Goal: Information Seeking & Learning: Learn about a topic

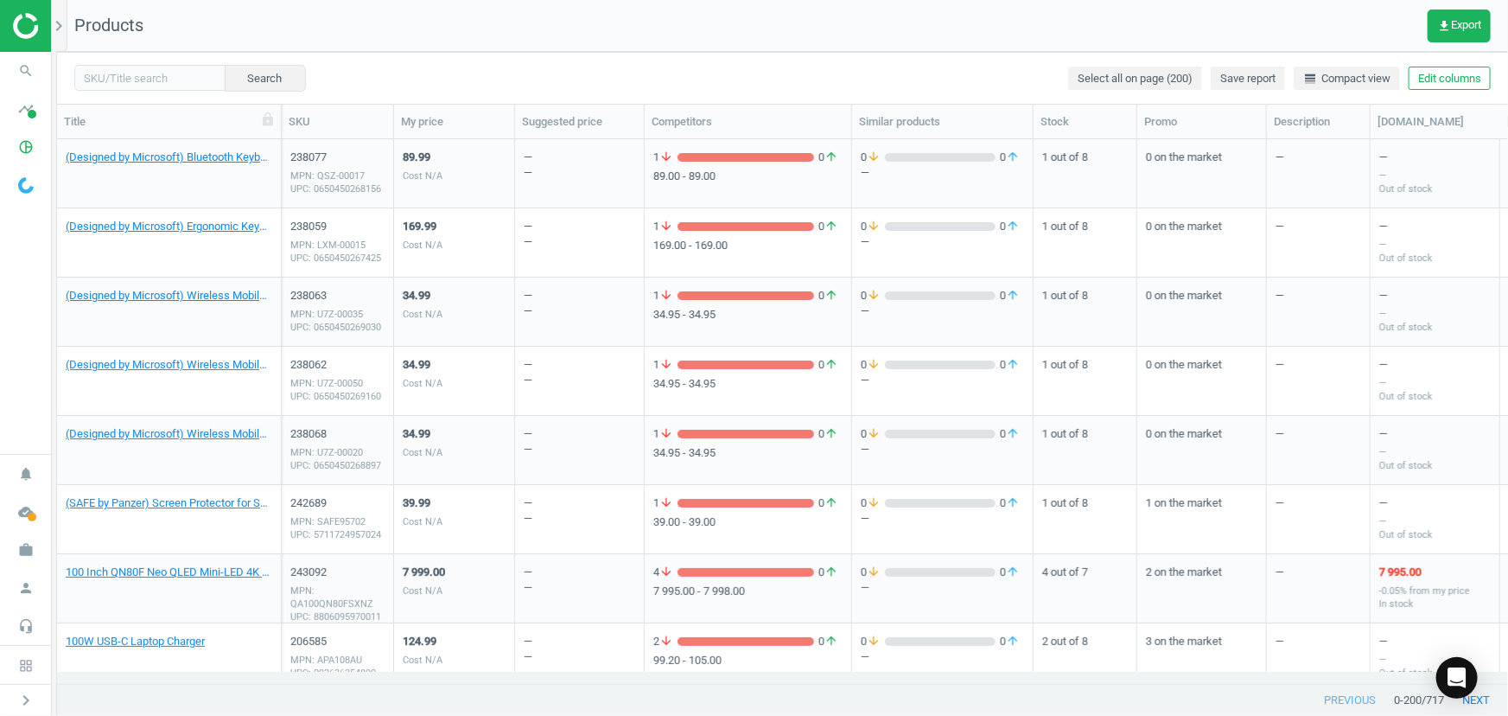
scroll to position [520, 1440]
click at [23, 34] on img at bounding box center [74, 26] width 123 height 26
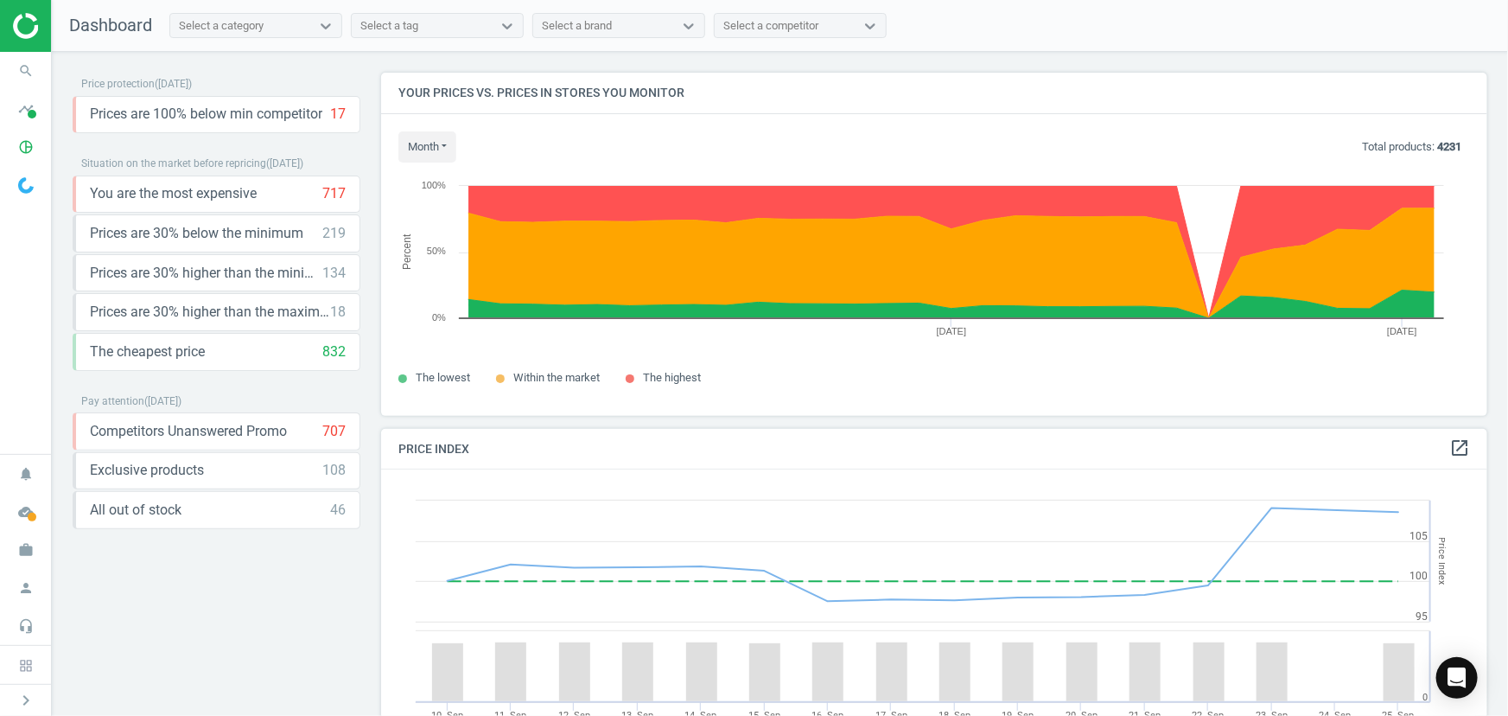
click at [430, 29] on div "Select a tag" at bounding box center [422, 26] width 140 height 22
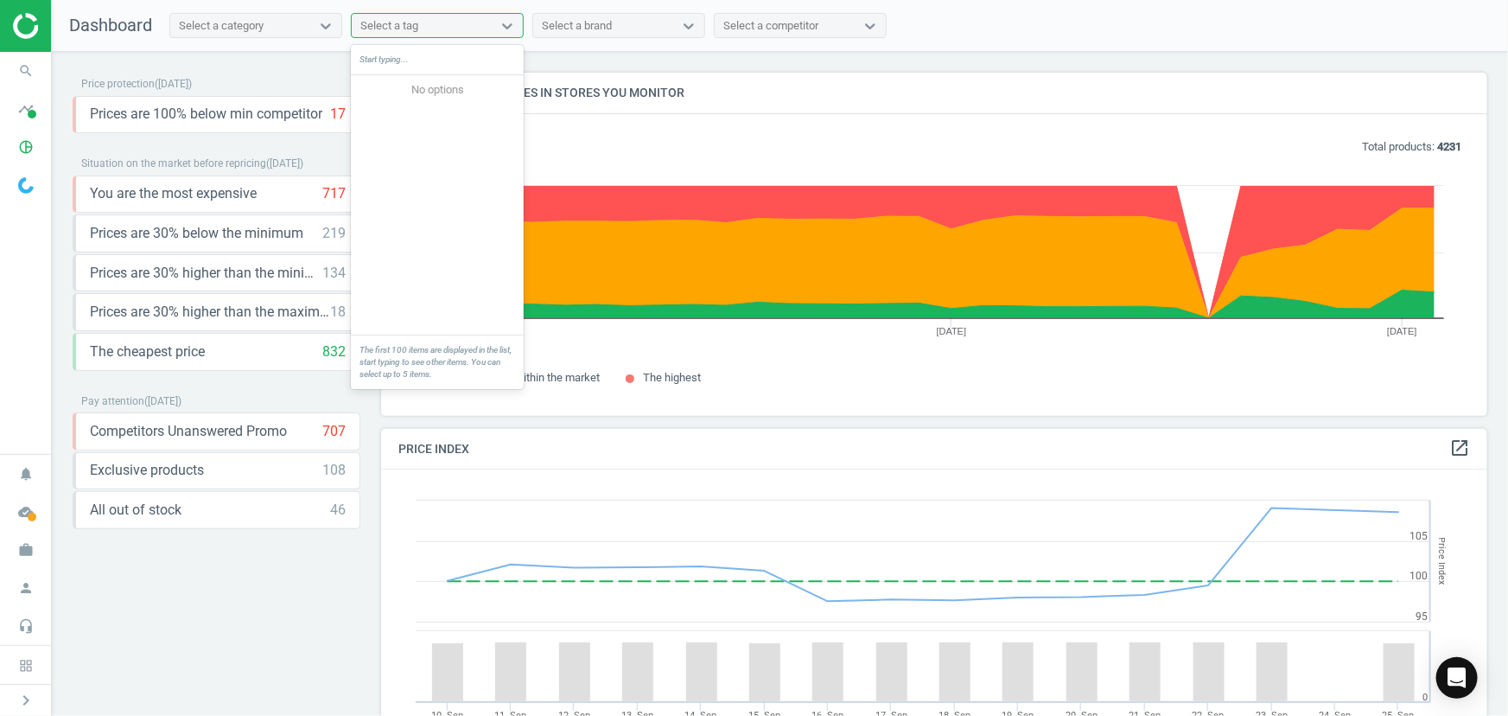
click at [609, 32] on div "Select a brand" at bounding box center [577, 26] width 70 height 16
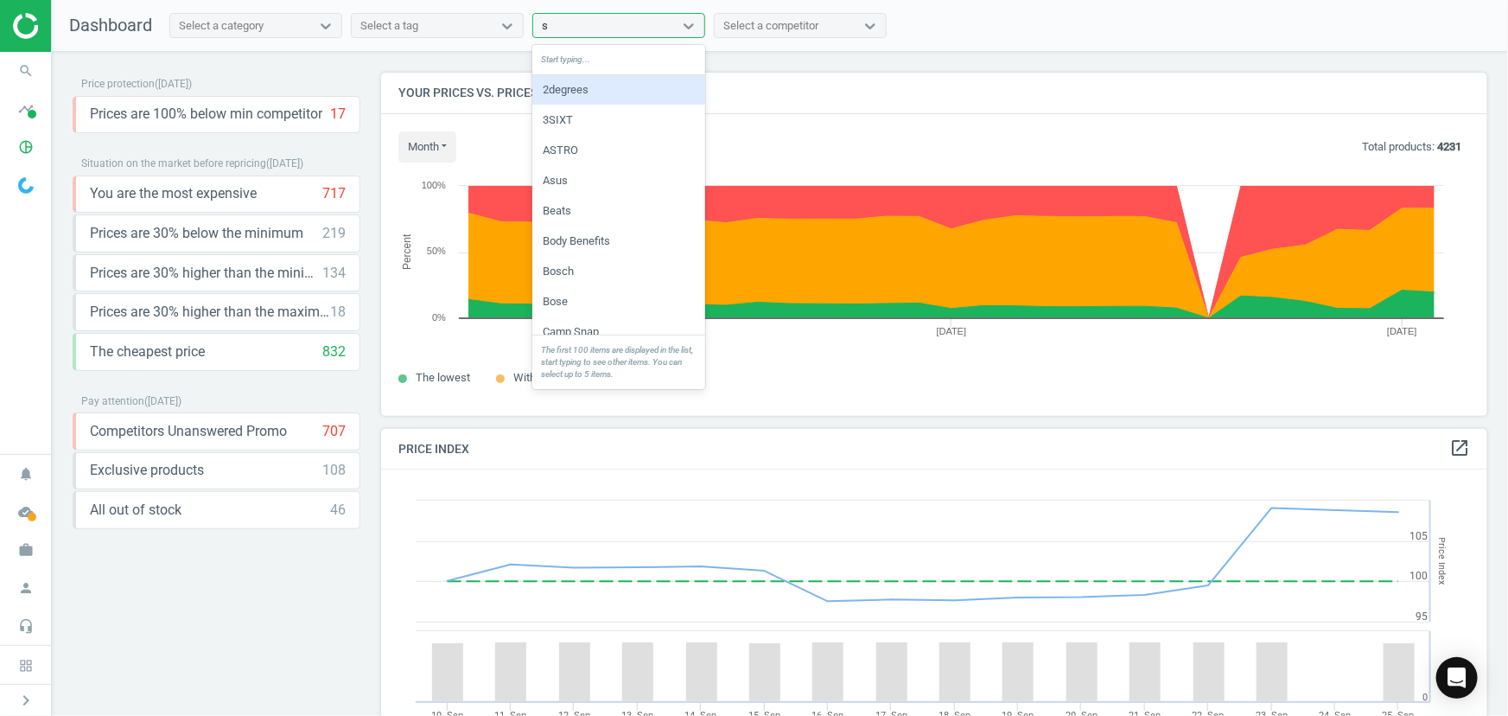
type input "sh"
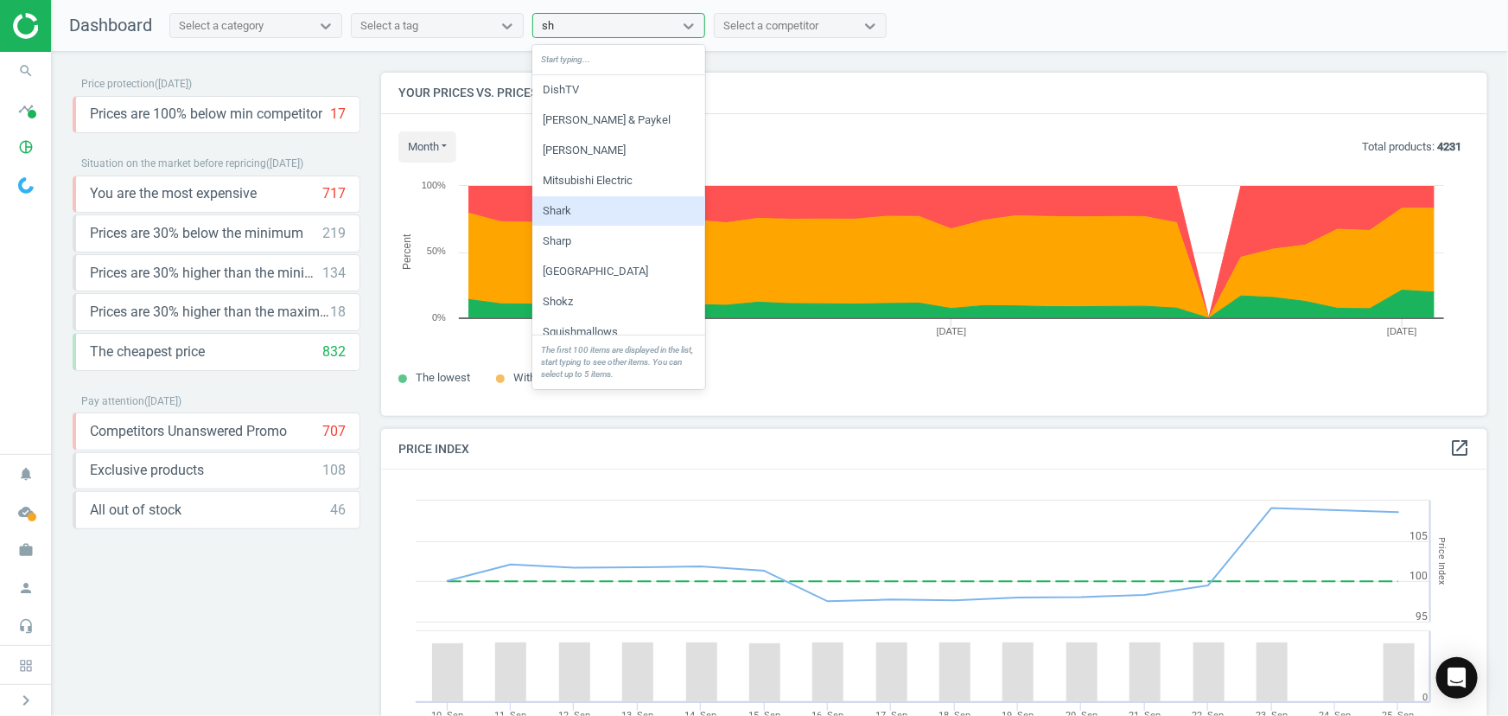
click at [558, 212] on div "Shark" at bounding box center [618, 210] width 173 height 29
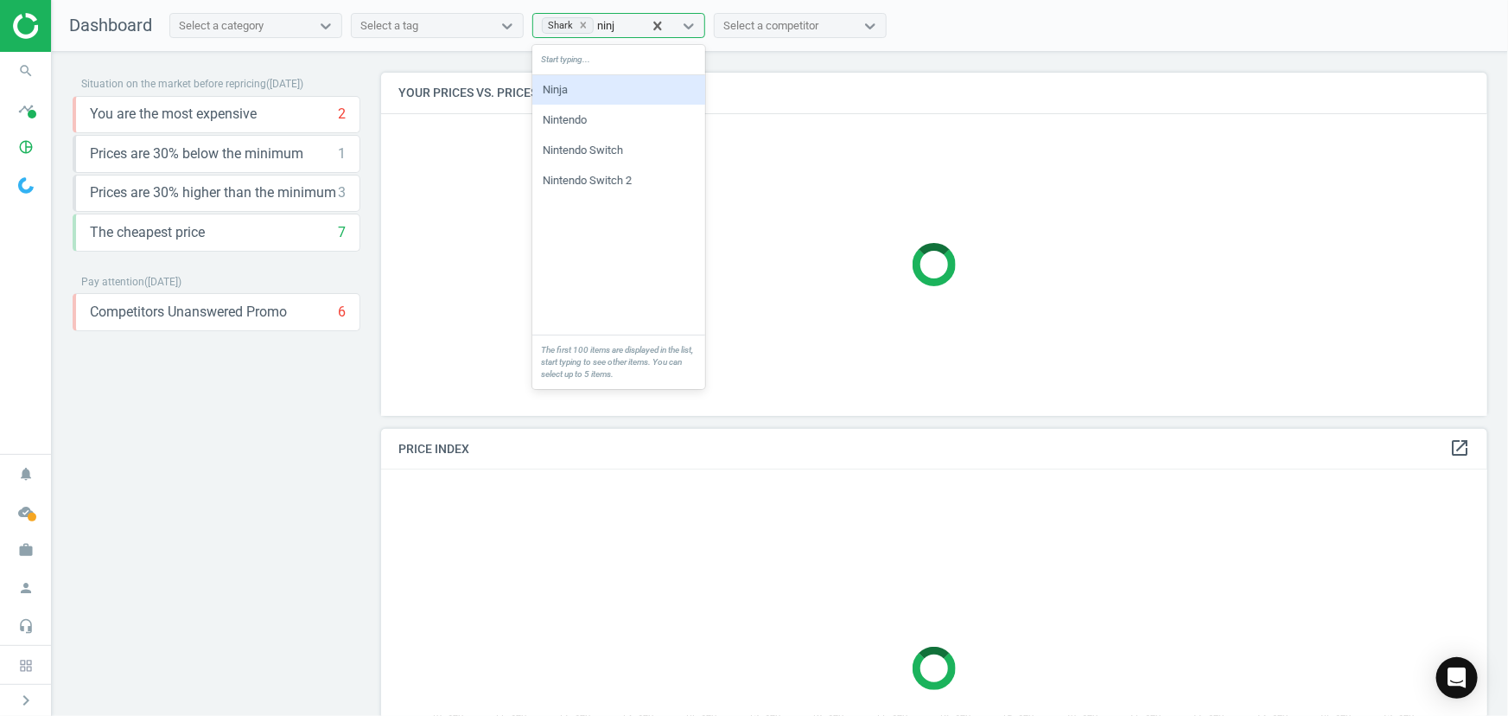
type input "ninja"
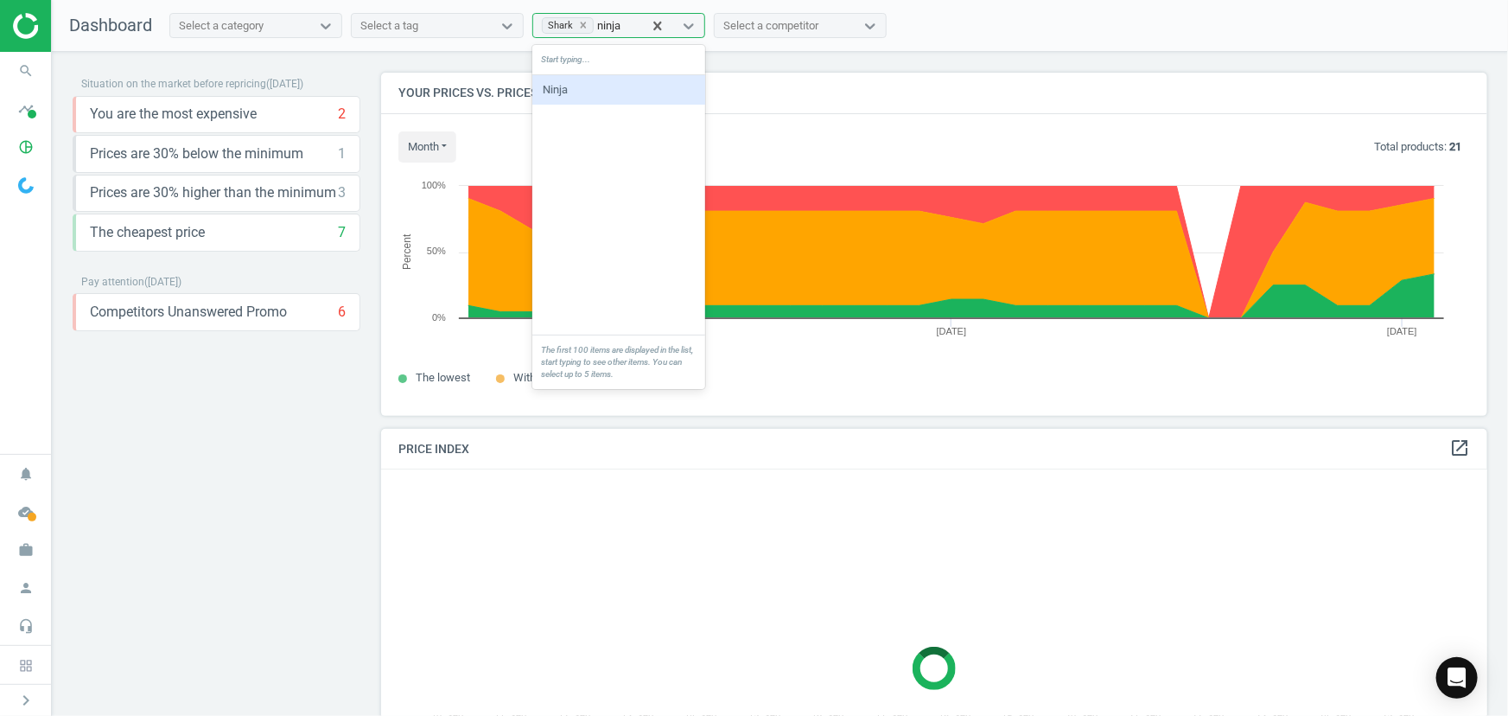
click at [571, 83] on div "Ninja" at bounding box center [618, 89] width 173 height 29
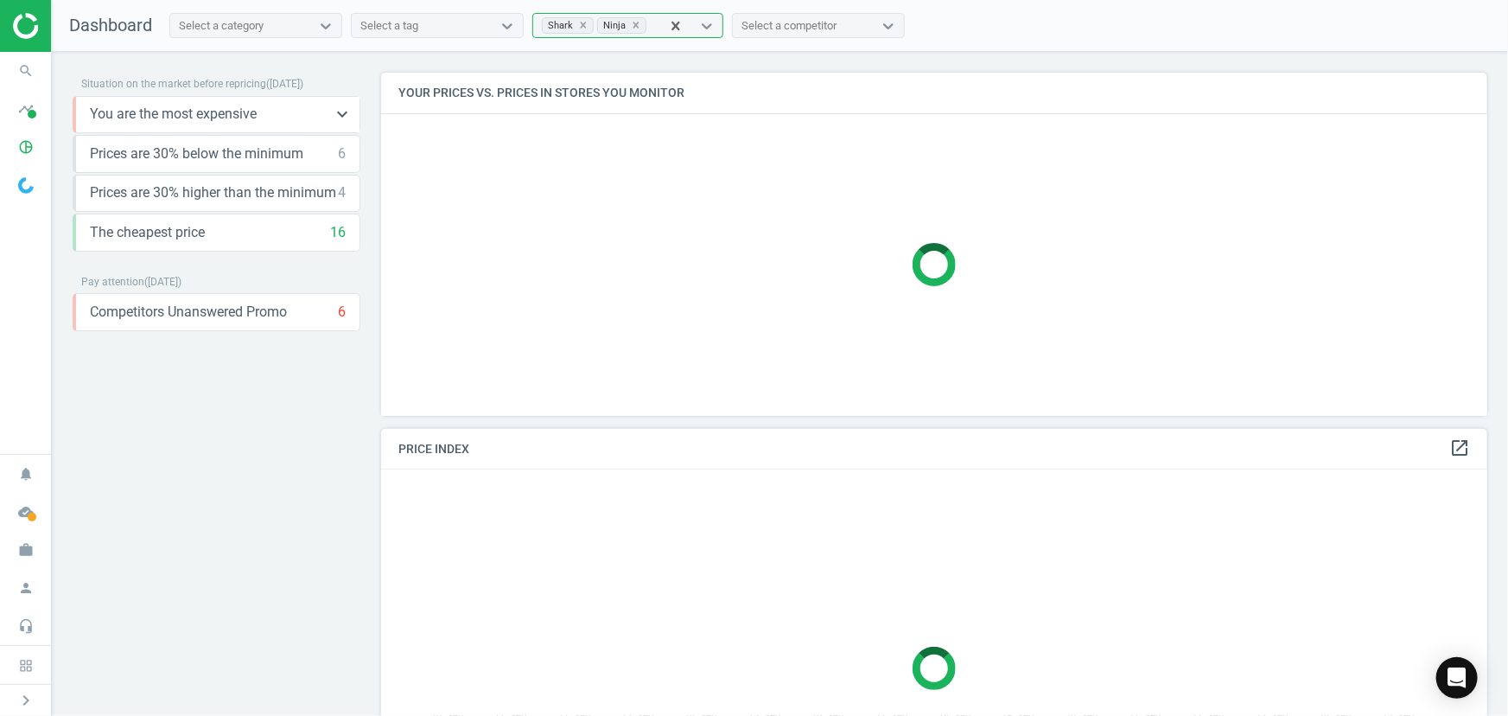
click at [248, 112] on span "You are the most expensive" at bounding box center [173, 114] width 167 height 19
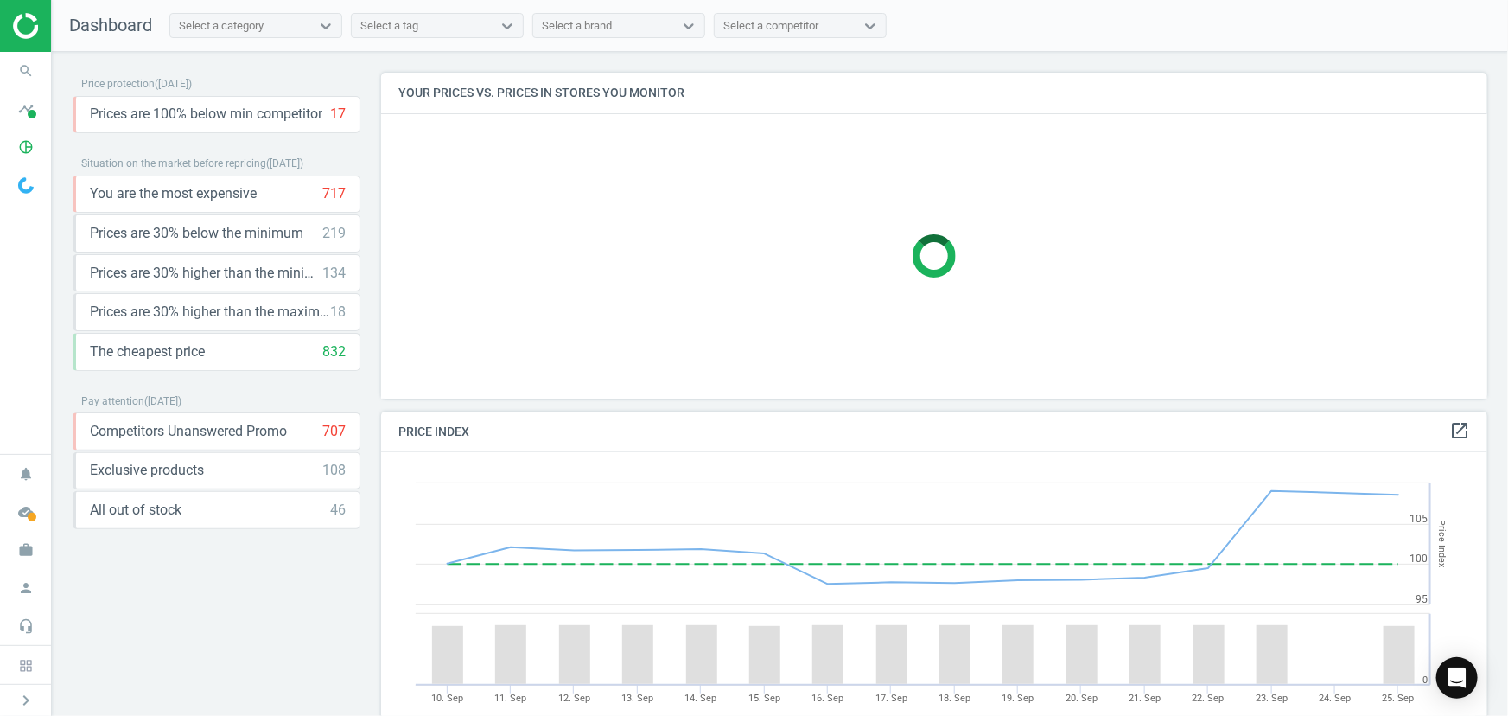
scroll to position [367, 1120]
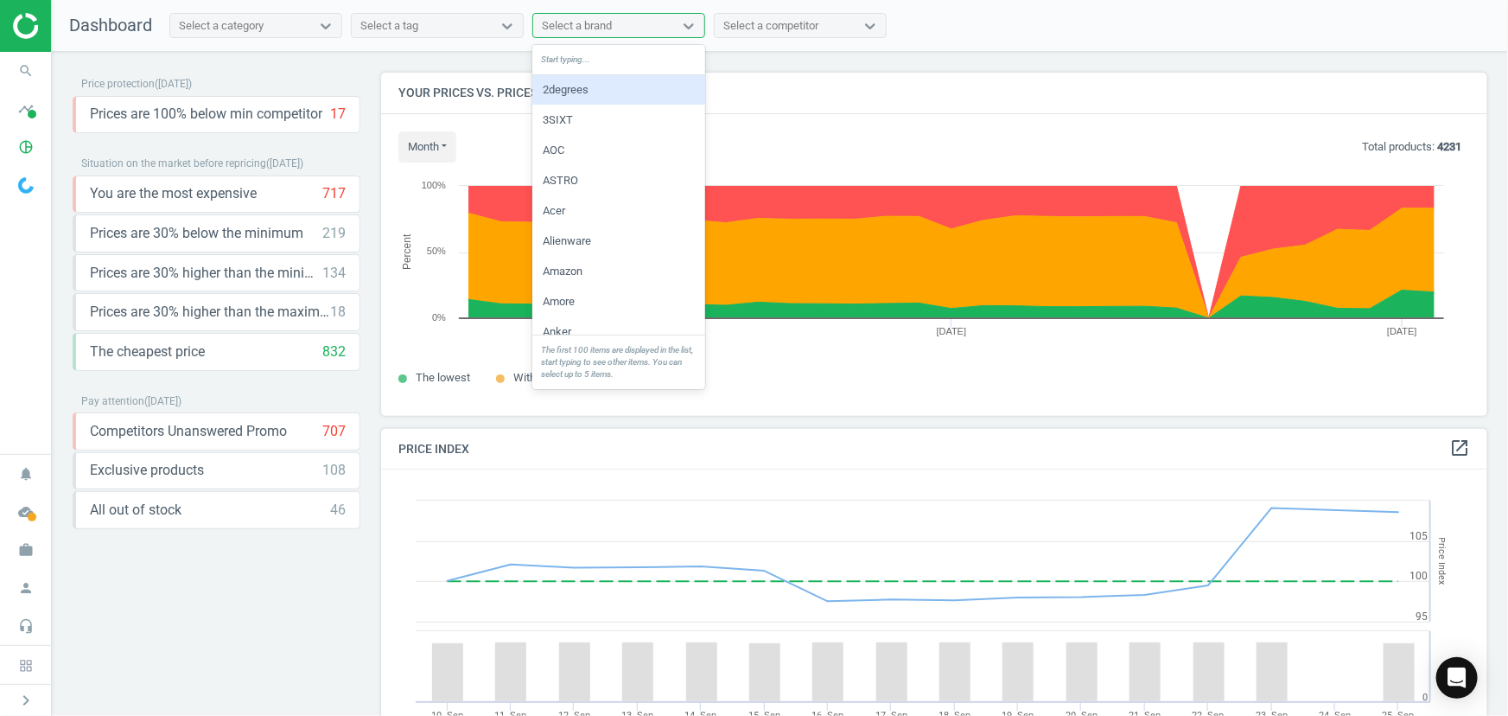
click at [622, 26] on div "Select a brand" at bounding box center [603, 26] width 140 height 22
type input "shark"
click at [596, 86] on div "Shark" at bounding box center [618, 89] width 173 height 29
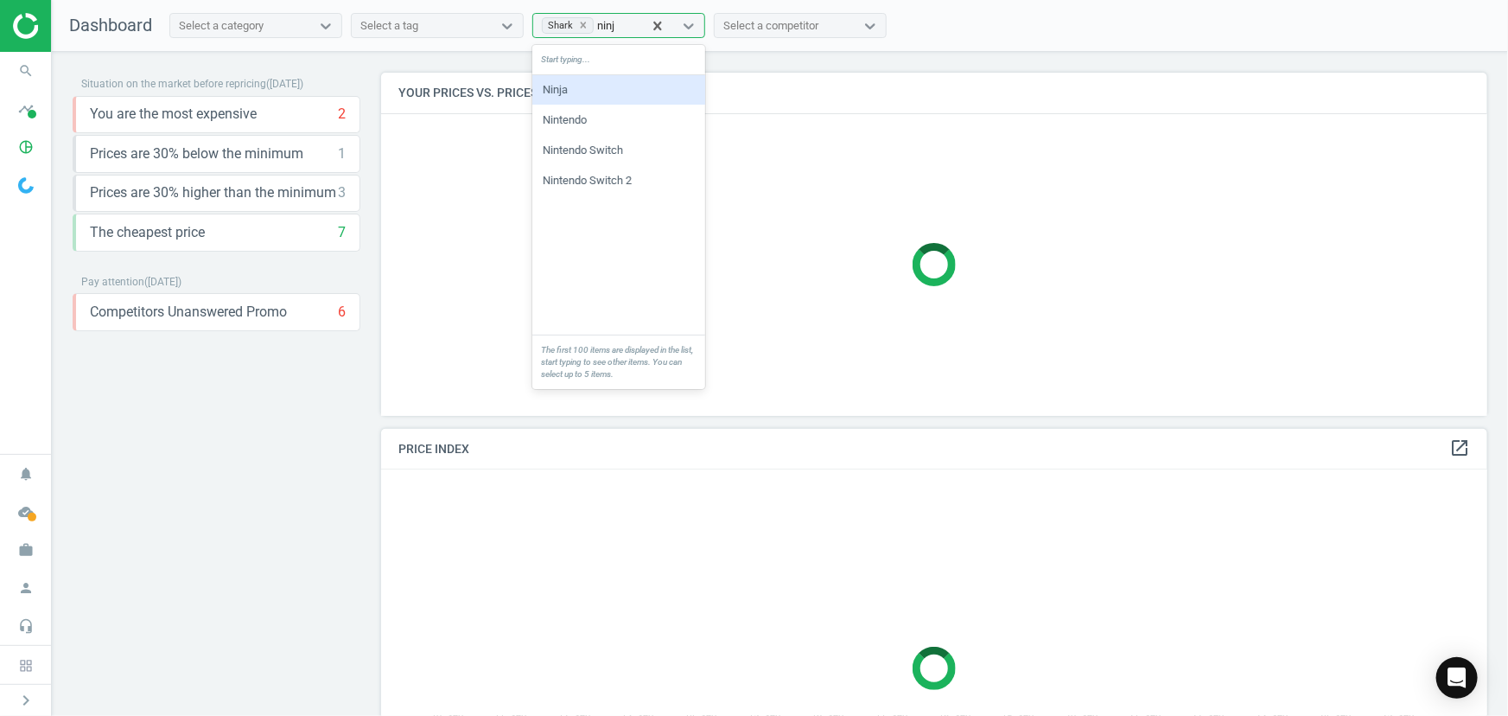
type input "ninja"
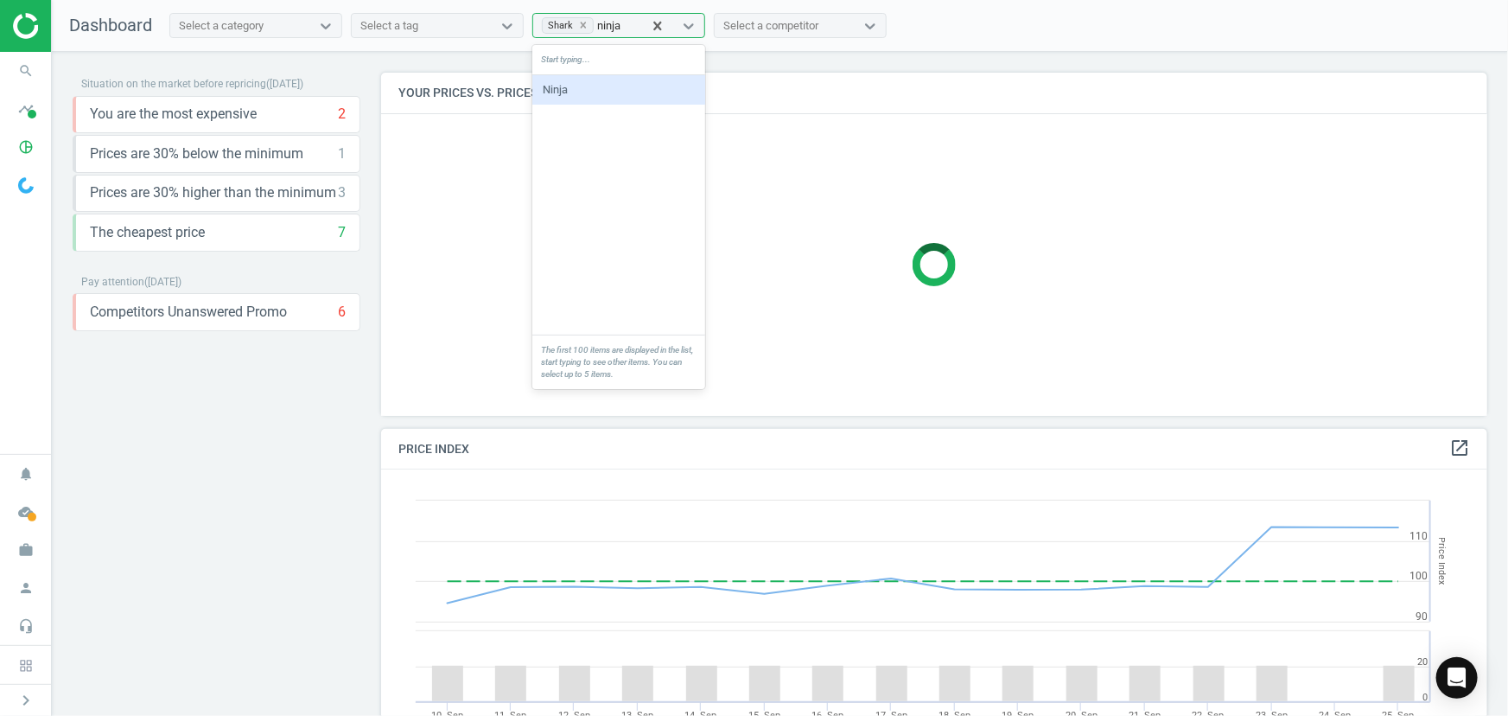
click at [598, 86] on div "Ninja" at bounding box center [618, 89] width 173 height 29
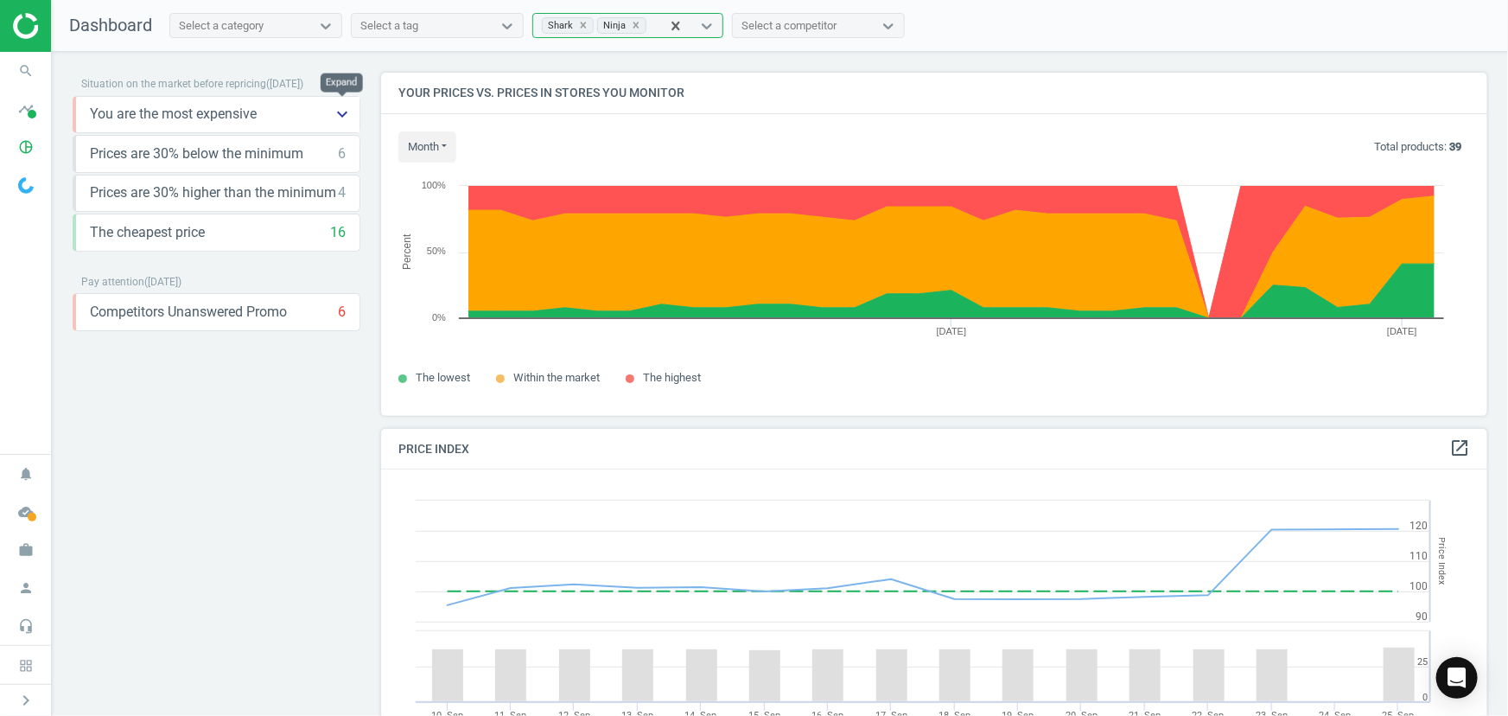
click at [345, 117] on icon "keyboard_arrow_down" at bounding box center [342, 114] width 21 height 21
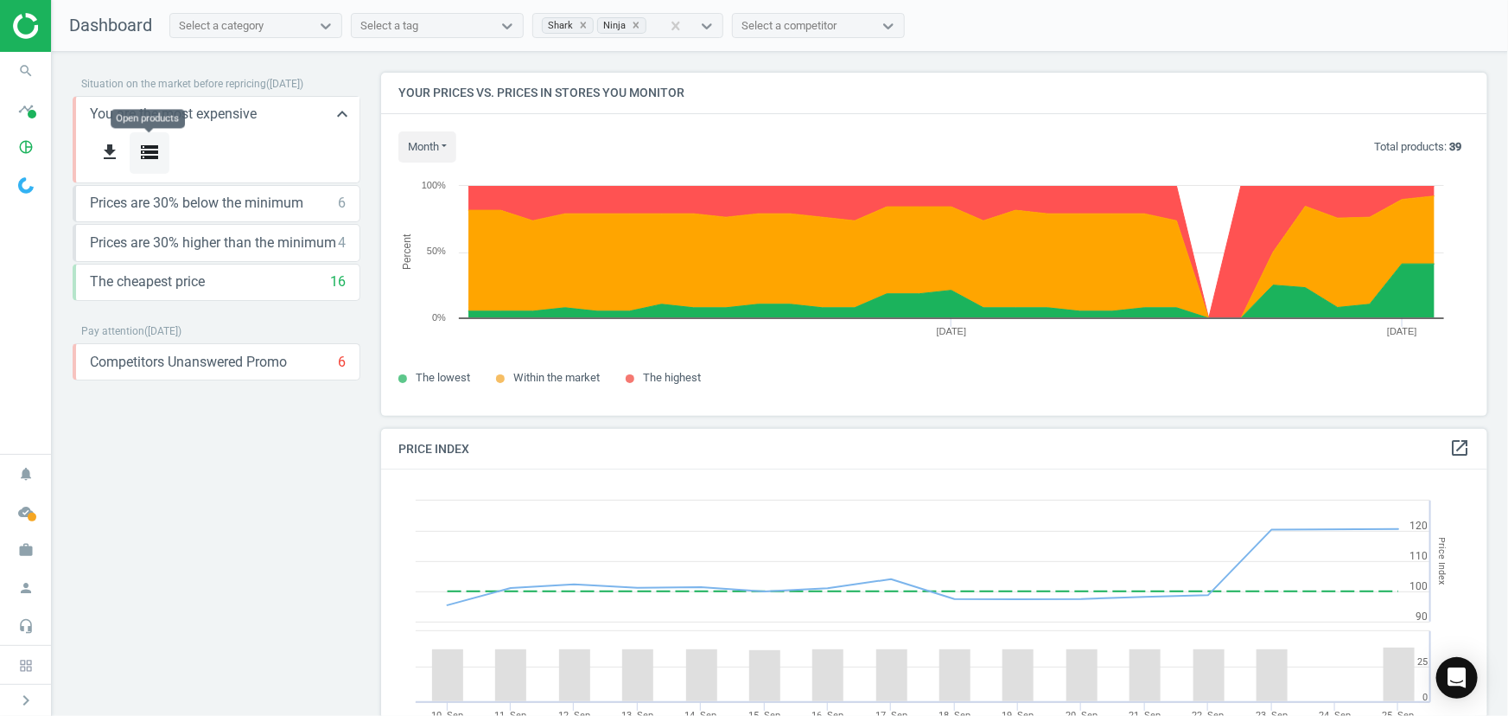
click at [147, 156] on icon "storage" at bounding box center [149, 152] width 21 height 21
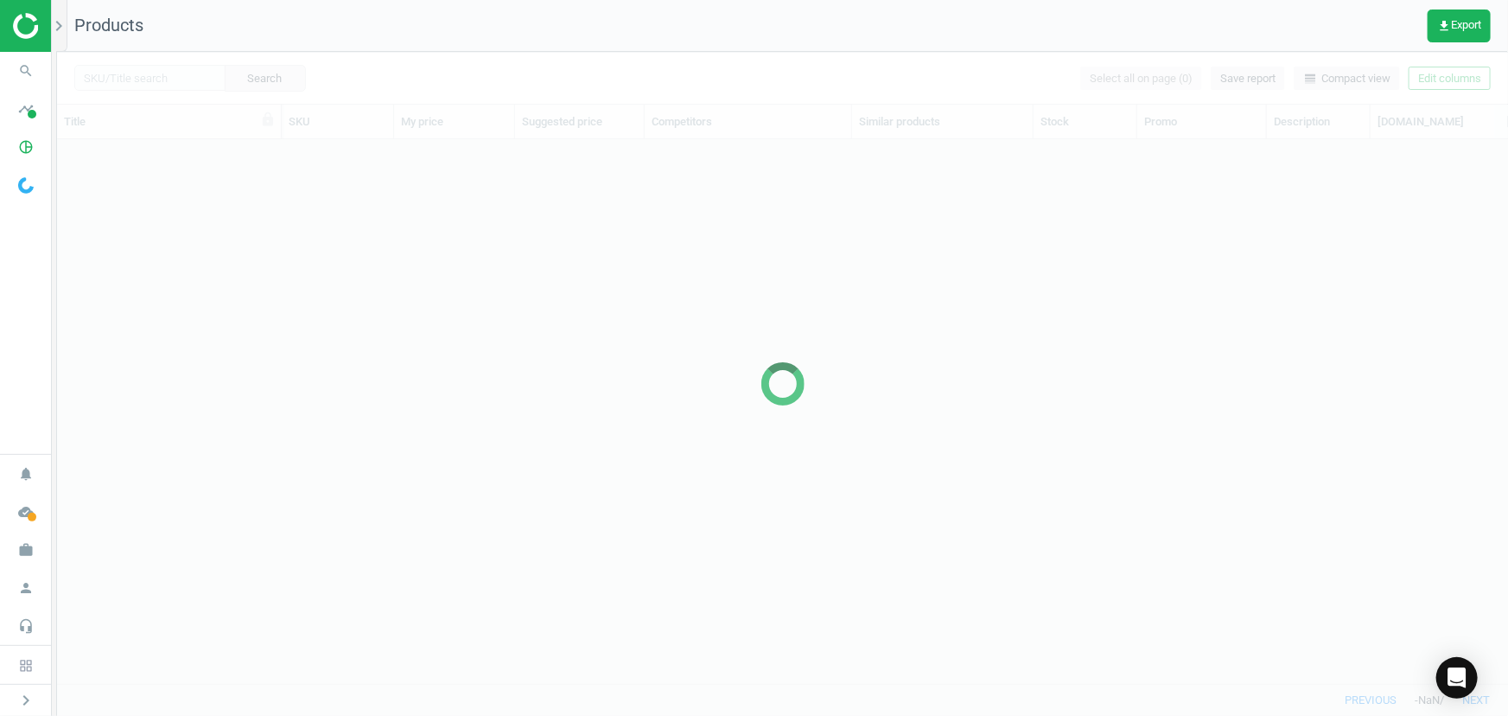
scroll to position [520, 1440]
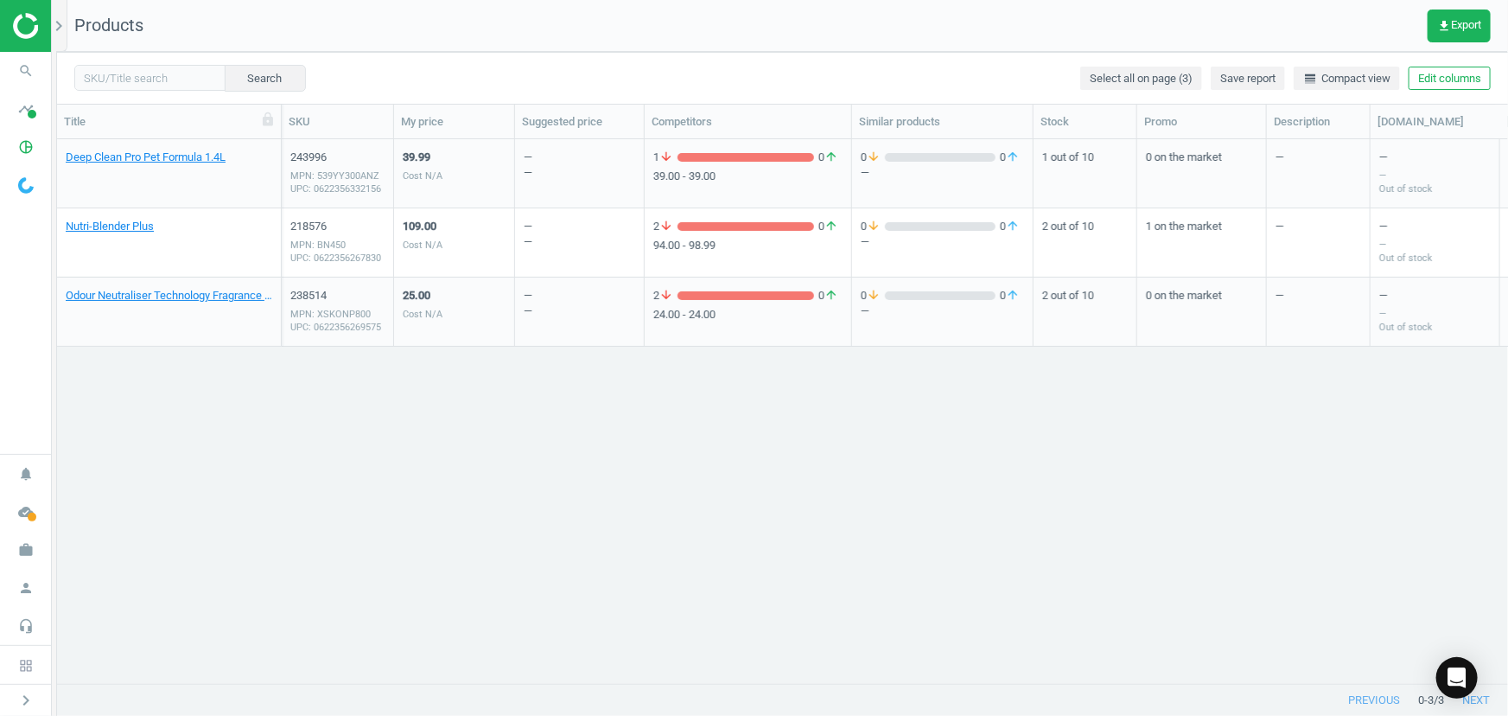
click at [323, 243] on div "MPN: BN450 UPC: 0622356267830" at bounding box center [337, 252] width 94 height 26
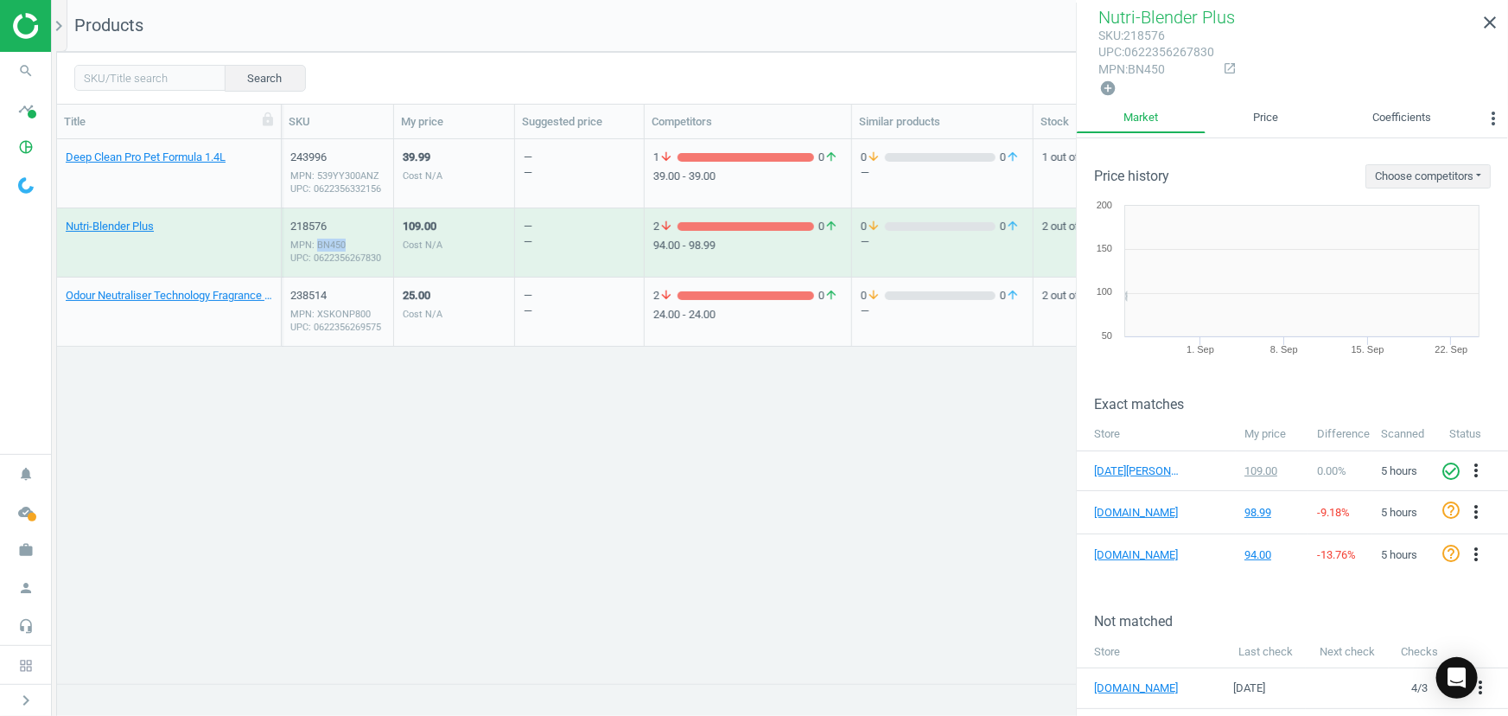
copy div "BN450"
click at [23, 36] on img at bounding box center [74, 26] width 123 height 26
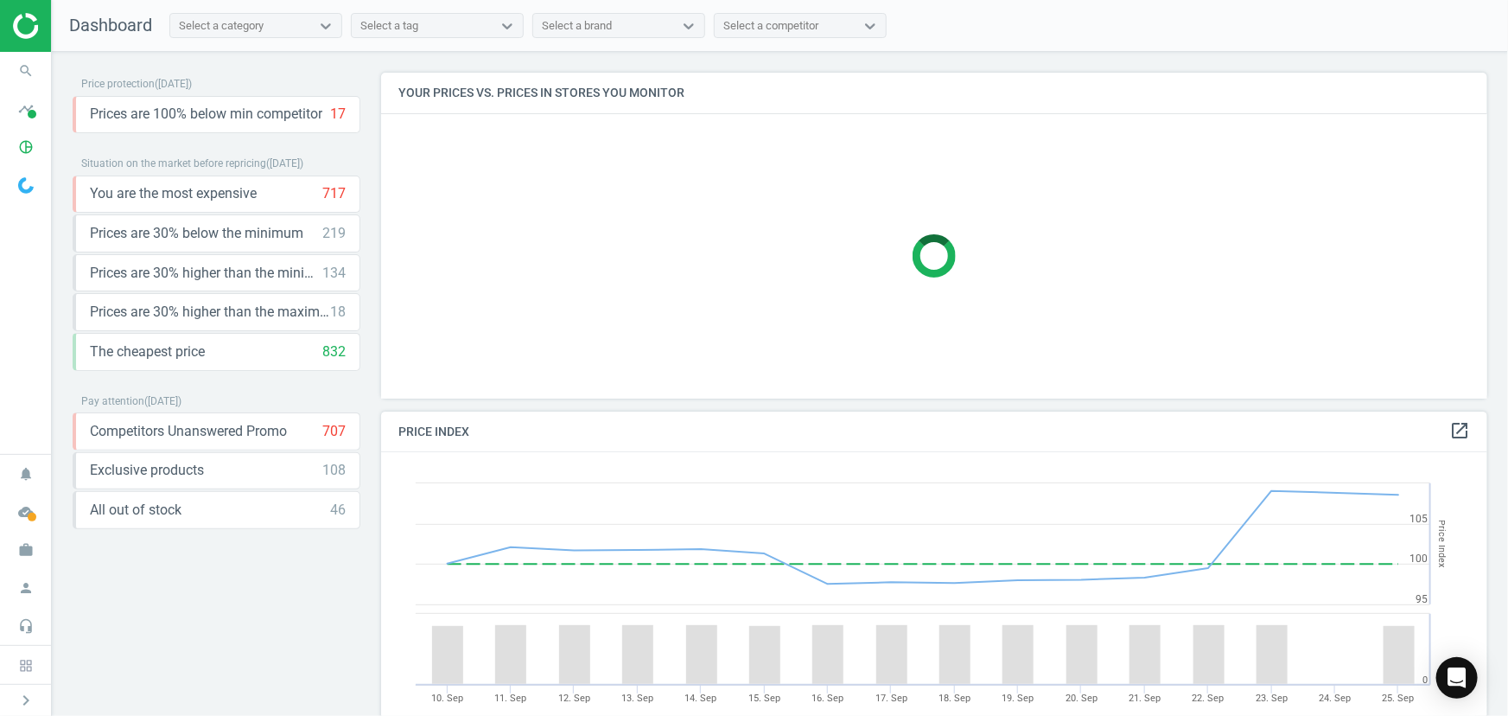
scroll to position [367, 1120]
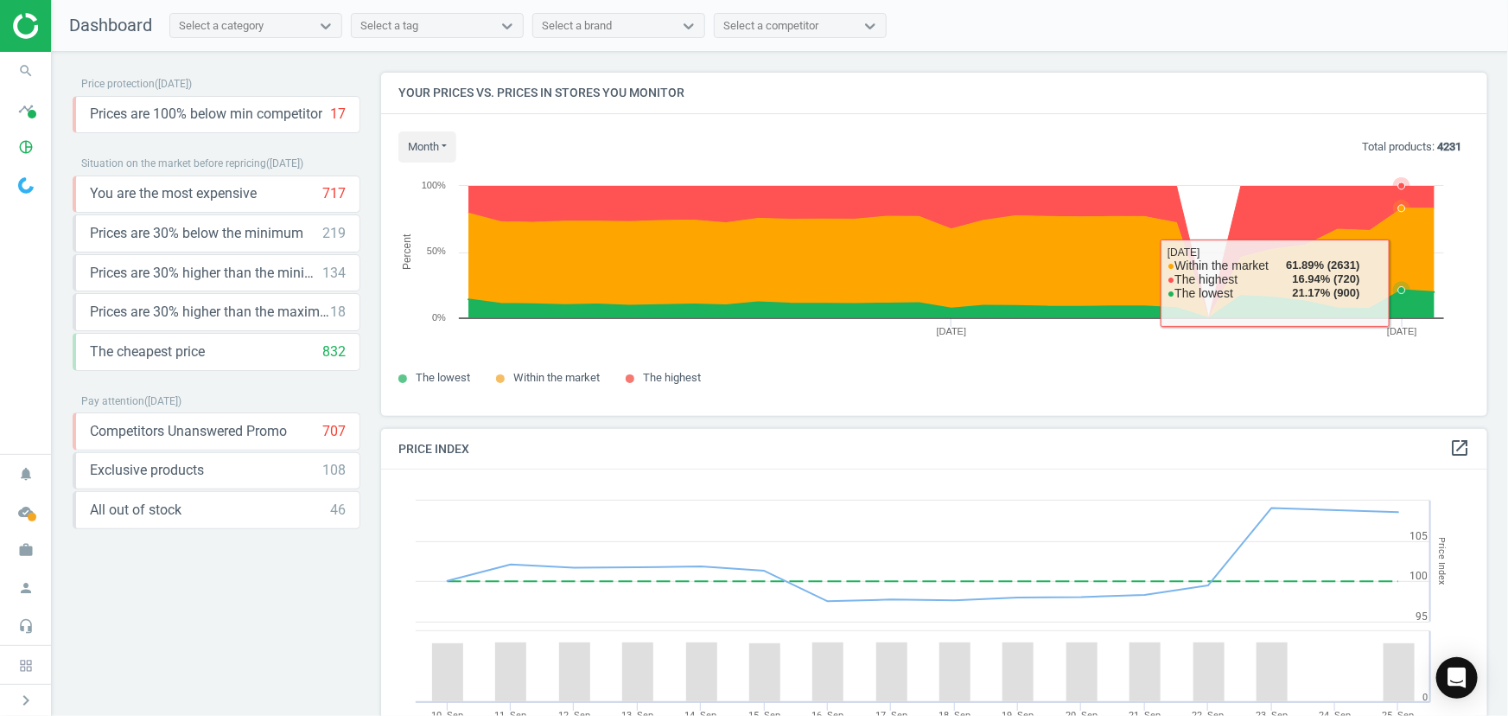
click at [1412, 251] on icon at bounding box center [952, 263] width 966 height 110
